Goal: Information Seeking & Learning: Learn about a topic

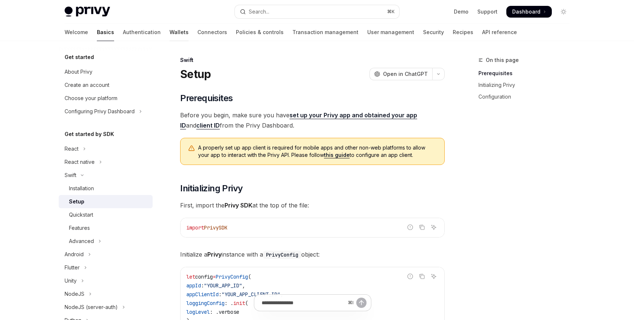
click at [170, 33] on link "Wallets" at bounding box center [179, 32] width 19 height 18
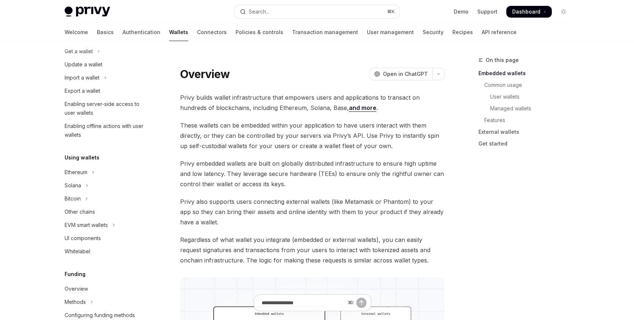
scroll to position [81, 0]
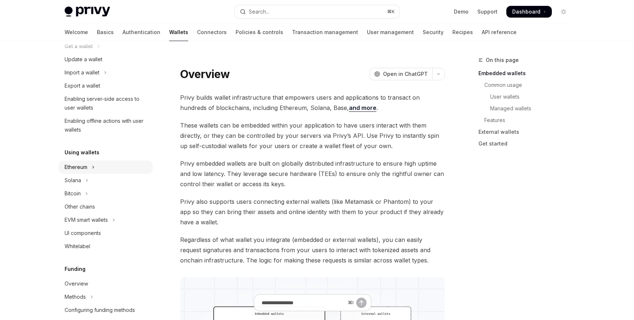
click at [87, 168] on div "Ethereum" at bounding box center [76, 167] width 23 height 9
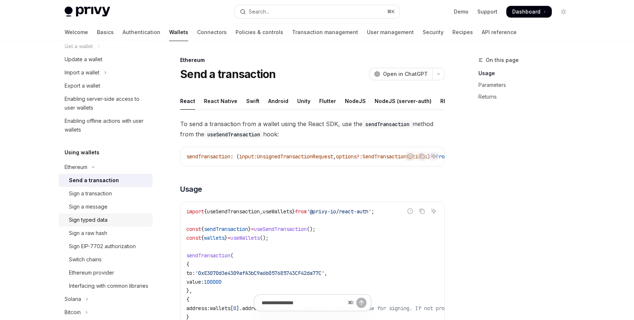
click at [95, 220] on div "Sign typed data" at bounding box center [88, 220] width 39 height 9
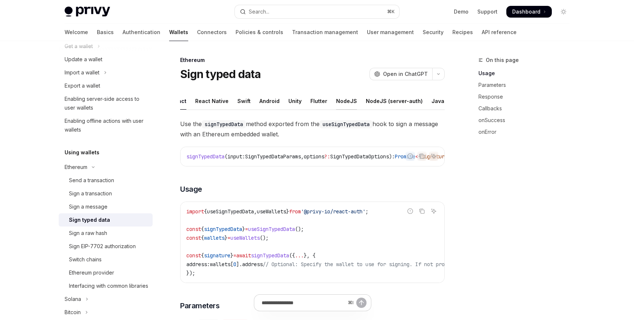
scroll to position [0, 13]
click at [427, 101] on div "Java" at bounding box center [433, 100] width 13 height 17
type textarea "*"
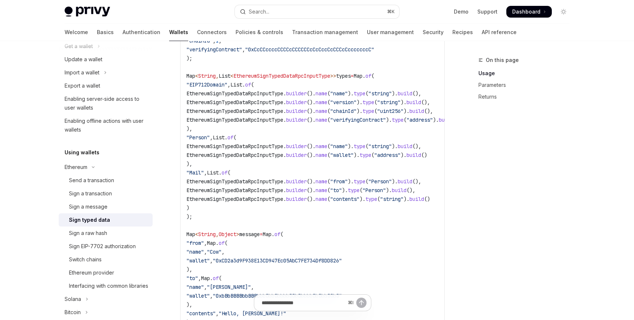
scroll to position [168, 0]
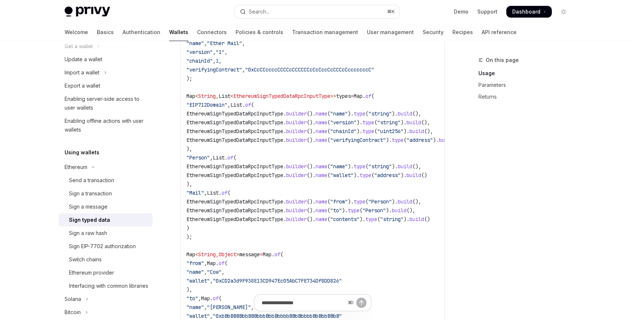
click at [253, 142] on span "EthereumSignTypedDataRpcInputType" at bounding box center [234, 140] width 97 height 7
